Goal: Task Accomplishment & Management: Use online tool/utility

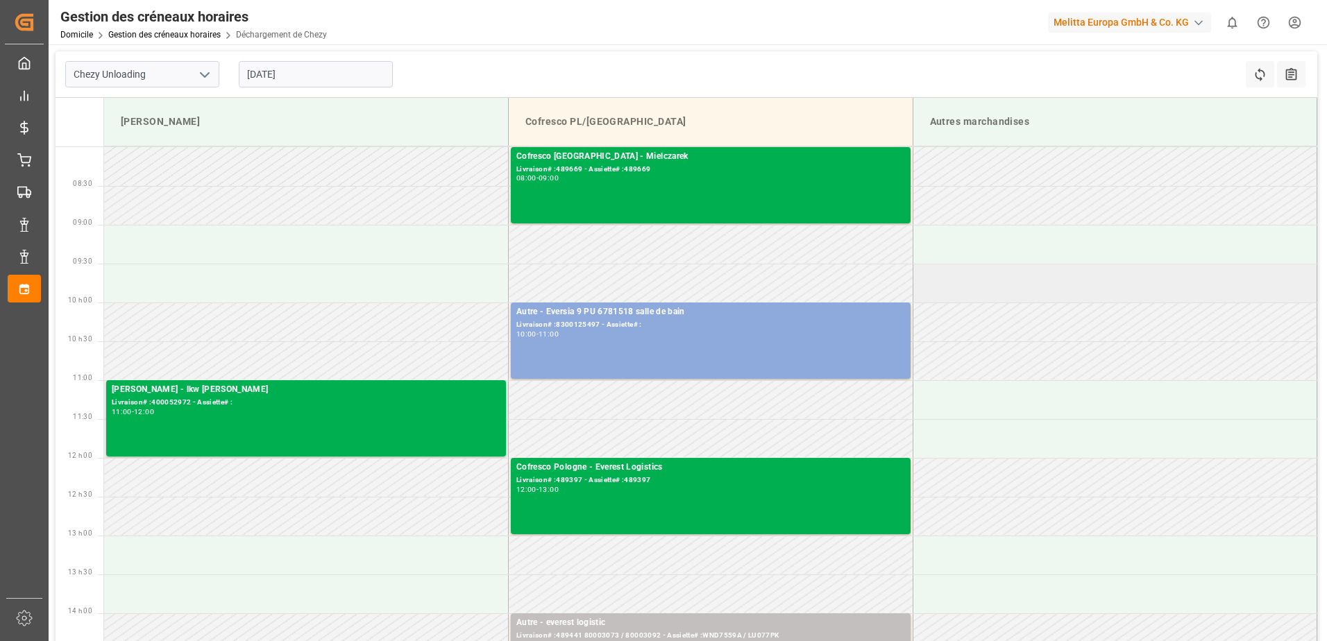
scroll to position [69, 0]
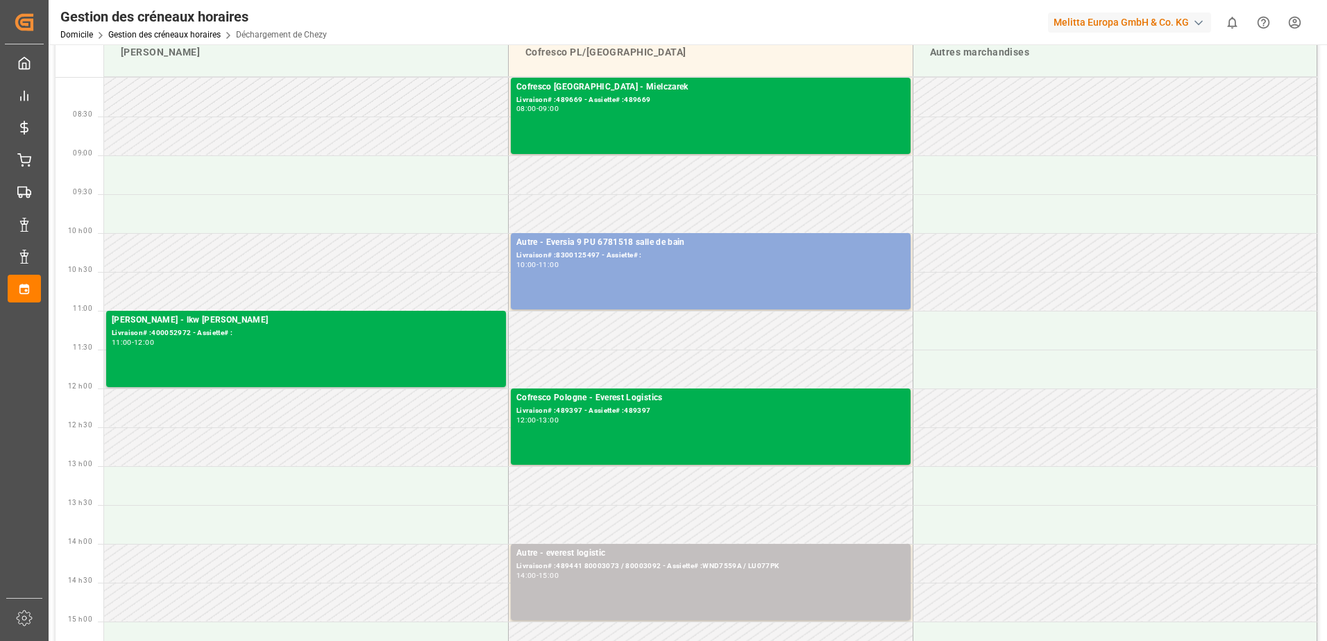
click at [1010, 19] on div at bounding box center [980, 22] width 117 height 24
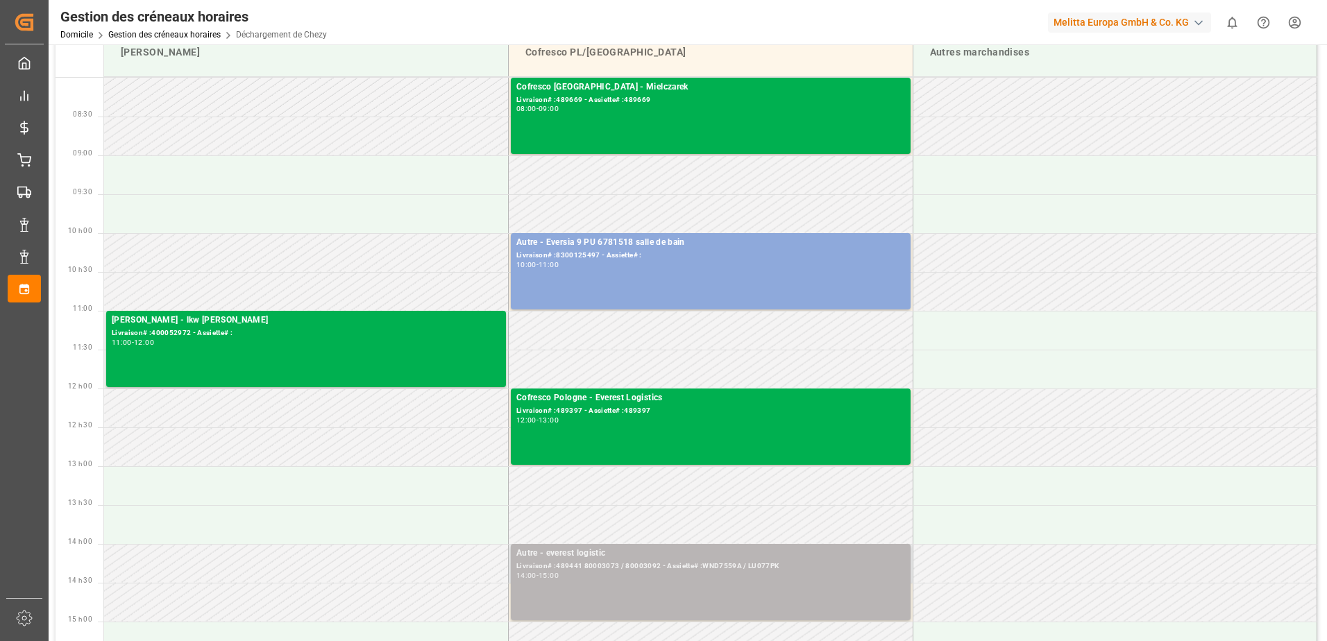
click at [621, 590] on div "Autre - everest logistic Livraison# :489441 80003073 / 80003092 - Assiette# :WN…" at bounding box center [710, 582] width 389 height 71
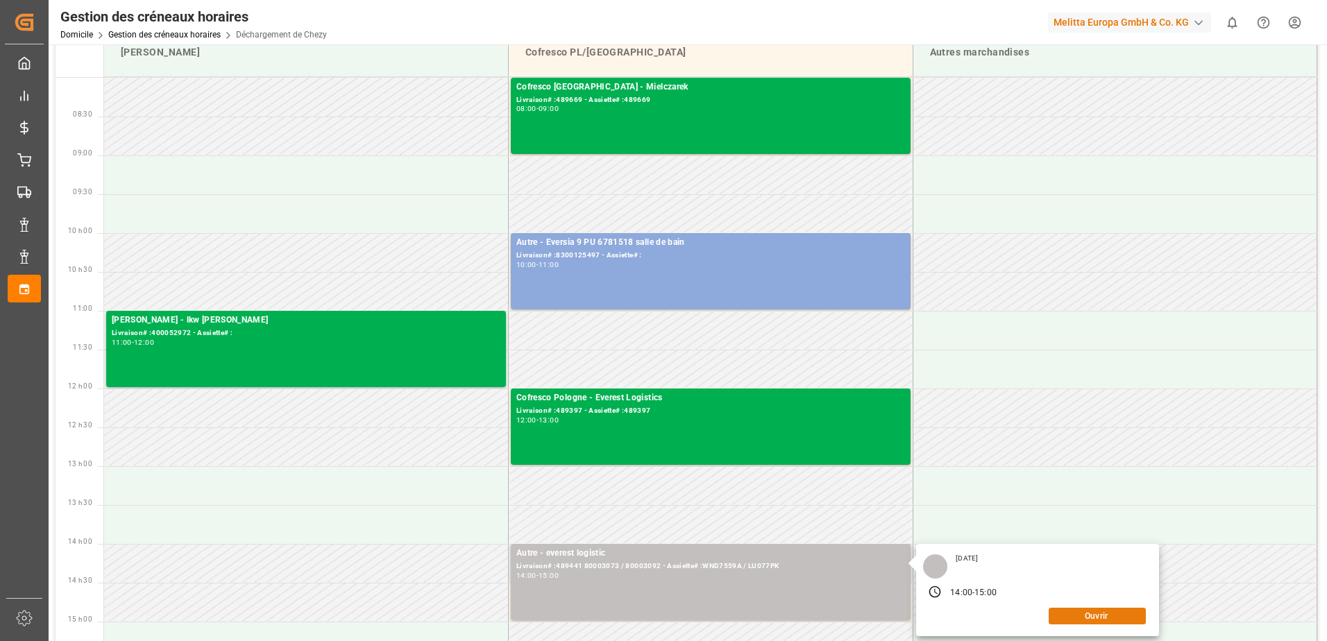
click at [1104, 614] on button "Ouvrir" at bounding box center [1097, 616] width 97 height 17
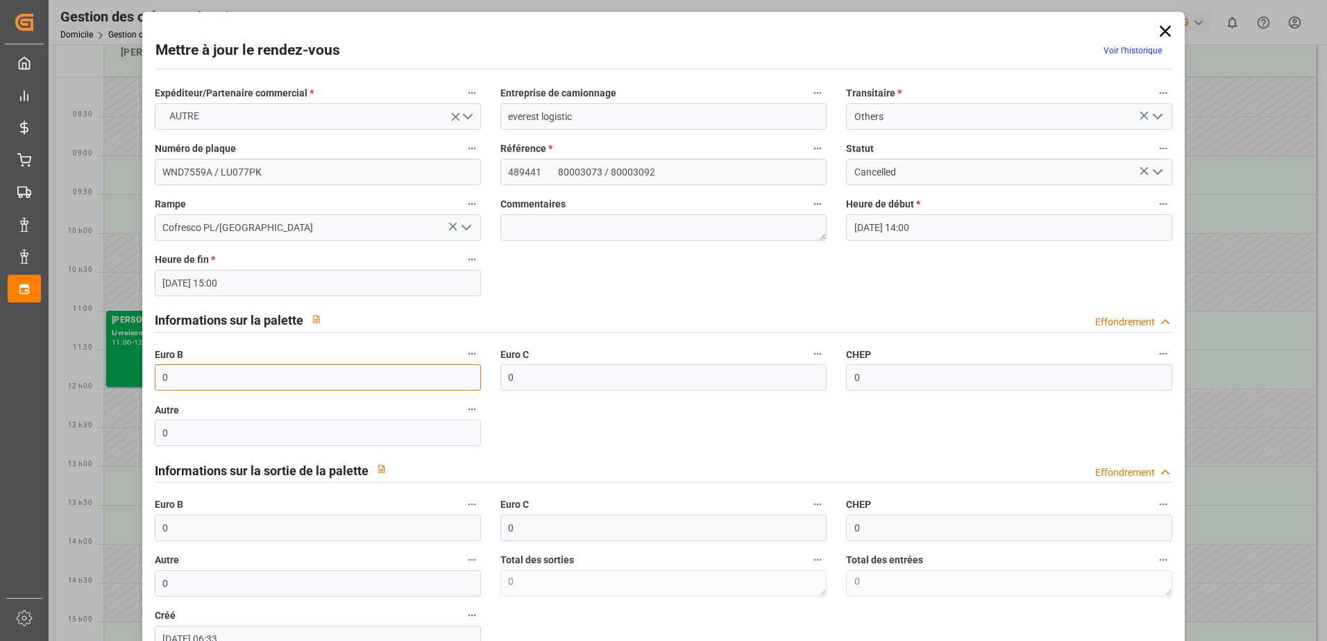
click at [205, 375] on input "0" at bounding box center [318, 377] width 326 height 26
type input "33"
click at [1152, 169] on icon "Ouvrir le menu" at bounding box center [1157, 172] width 17 height 17
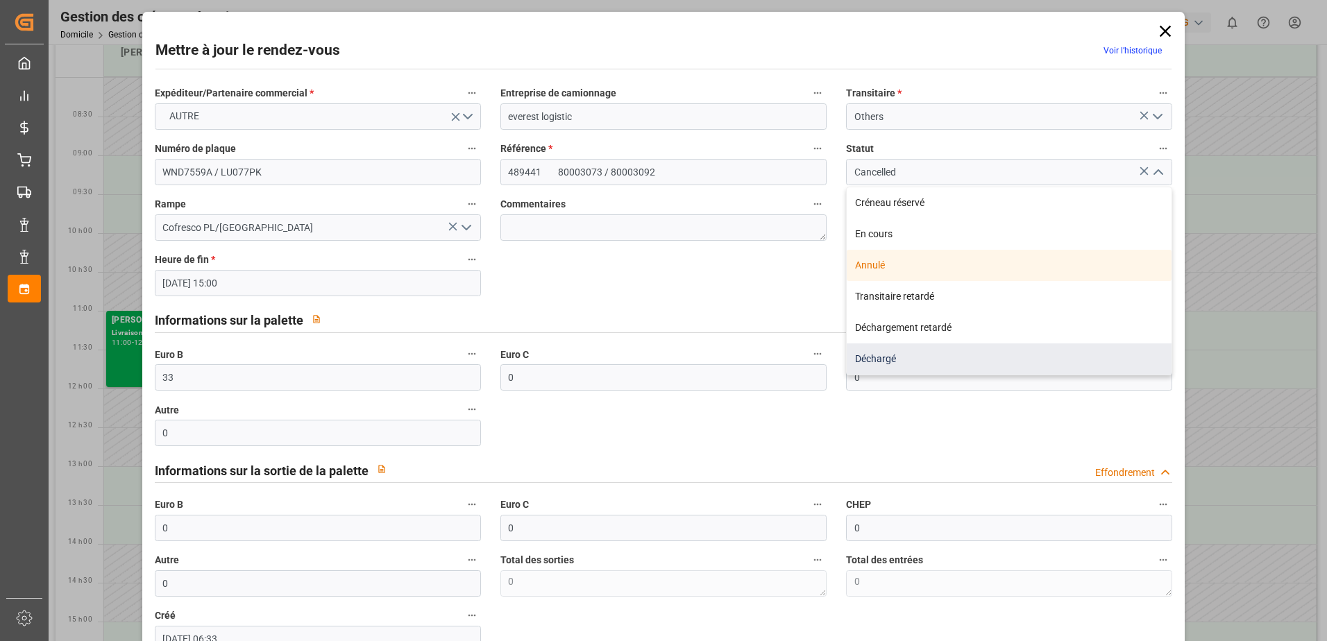
click at [919, 347] on div "Déchargé" at bounding box center [1009, 359] width 325 height 31
type input "Unloaded"
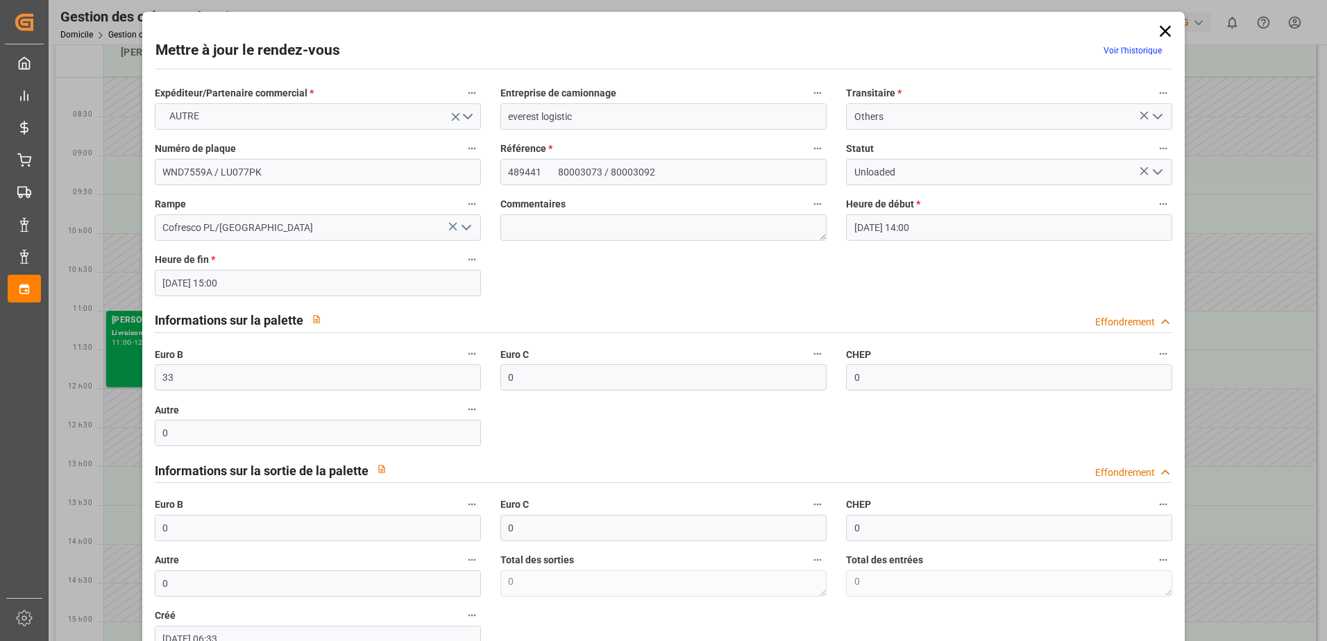
scroll to position [92, 0]
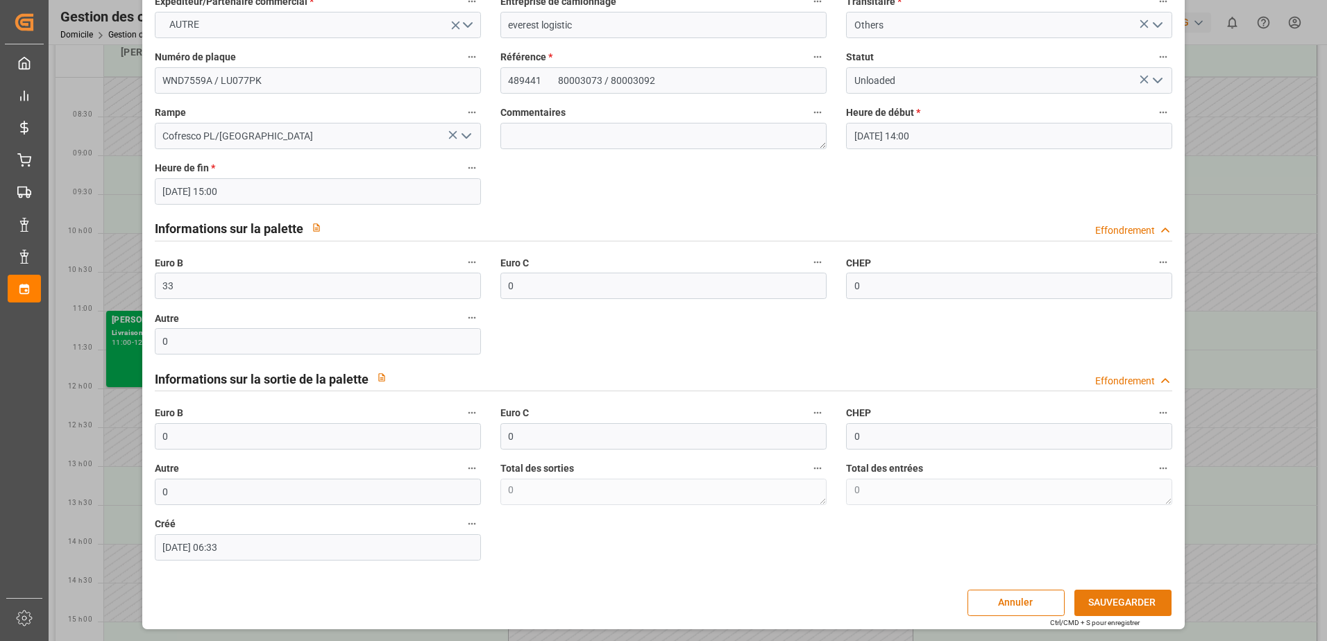
click at [1124, 602] on button "SAUVEGARDER" at bounding box center [1122, 603] width 97 height 26
